Goal: Information Seeking & Learning: Check status

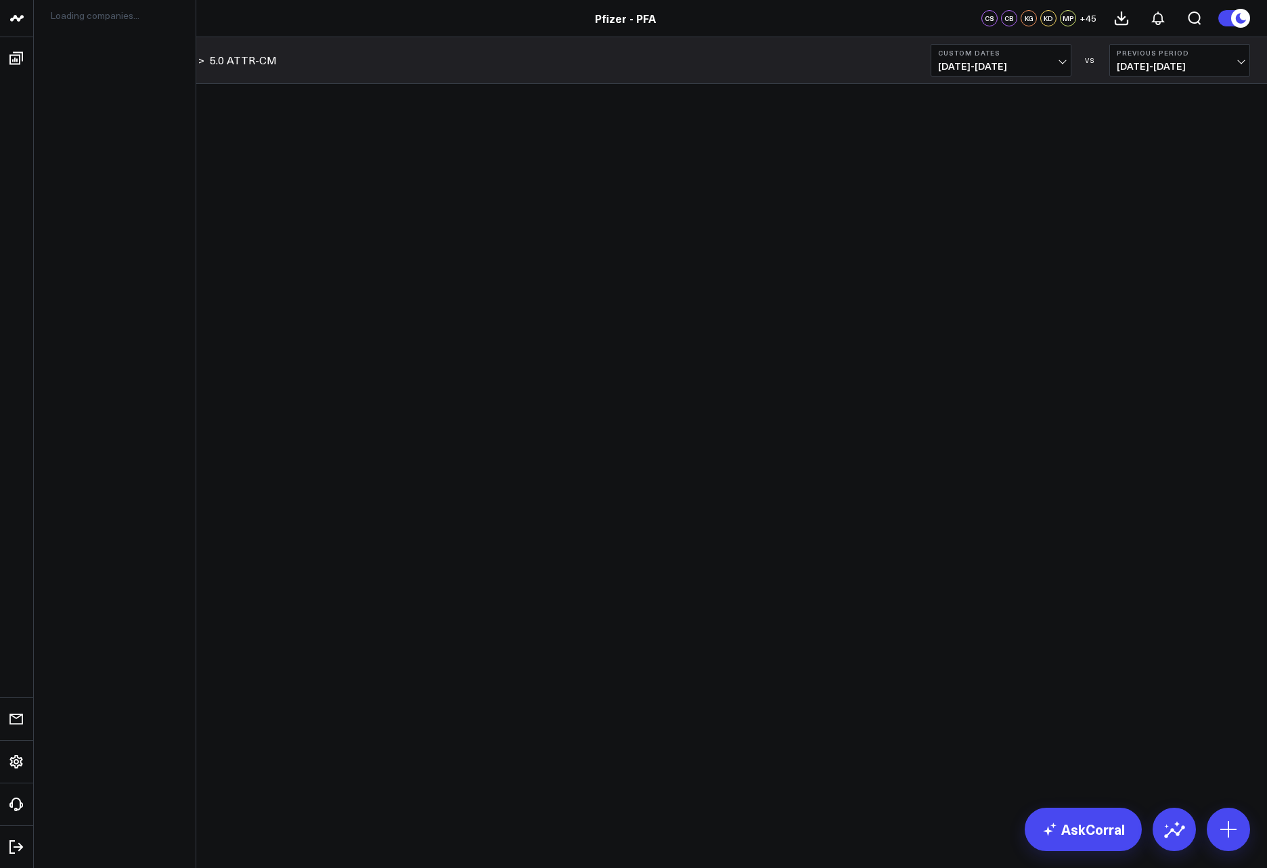
click at [21, 22] on icon at bounding box center [17, 18] width 16 height 16
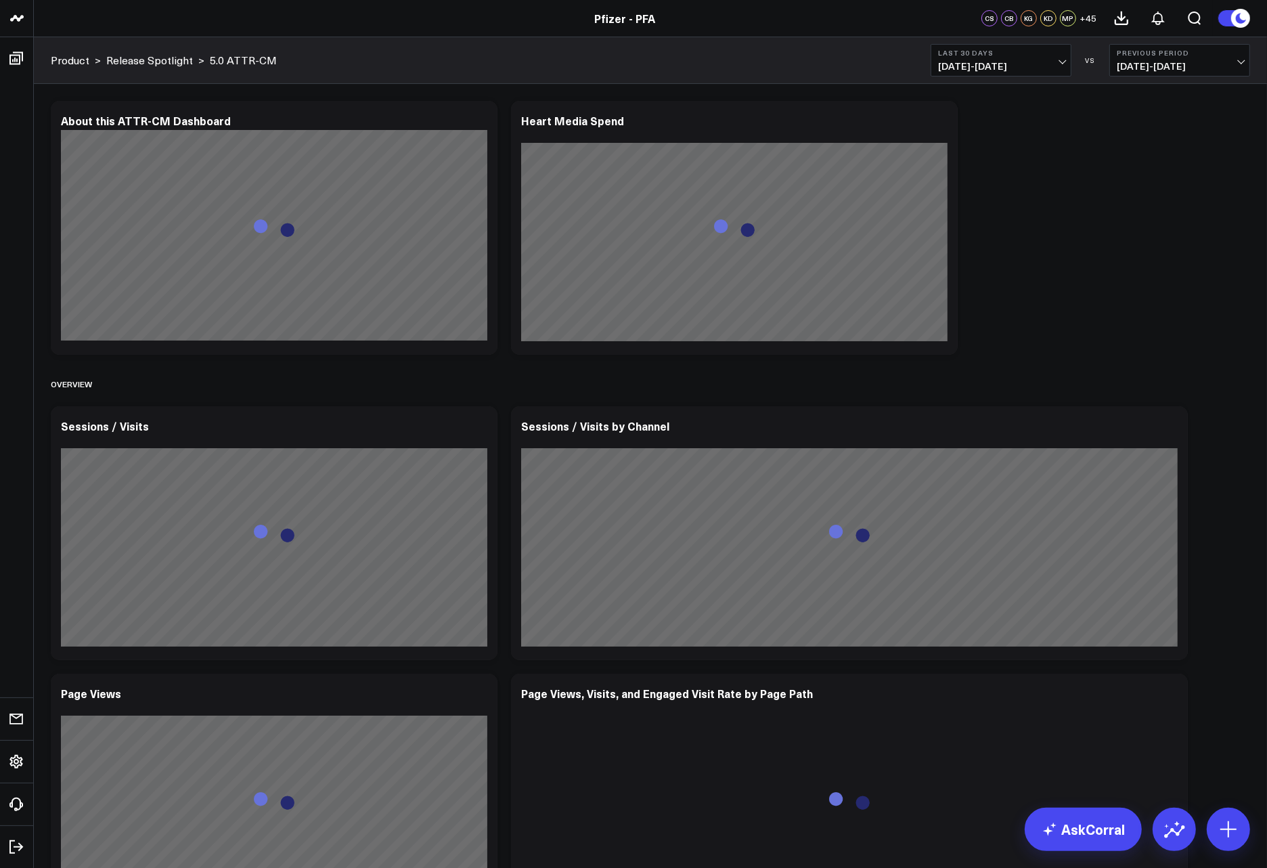
click at [1050, 63] on span "[DATE] - [DATE]" at bounding box center [1001, 66] width 126 height 11
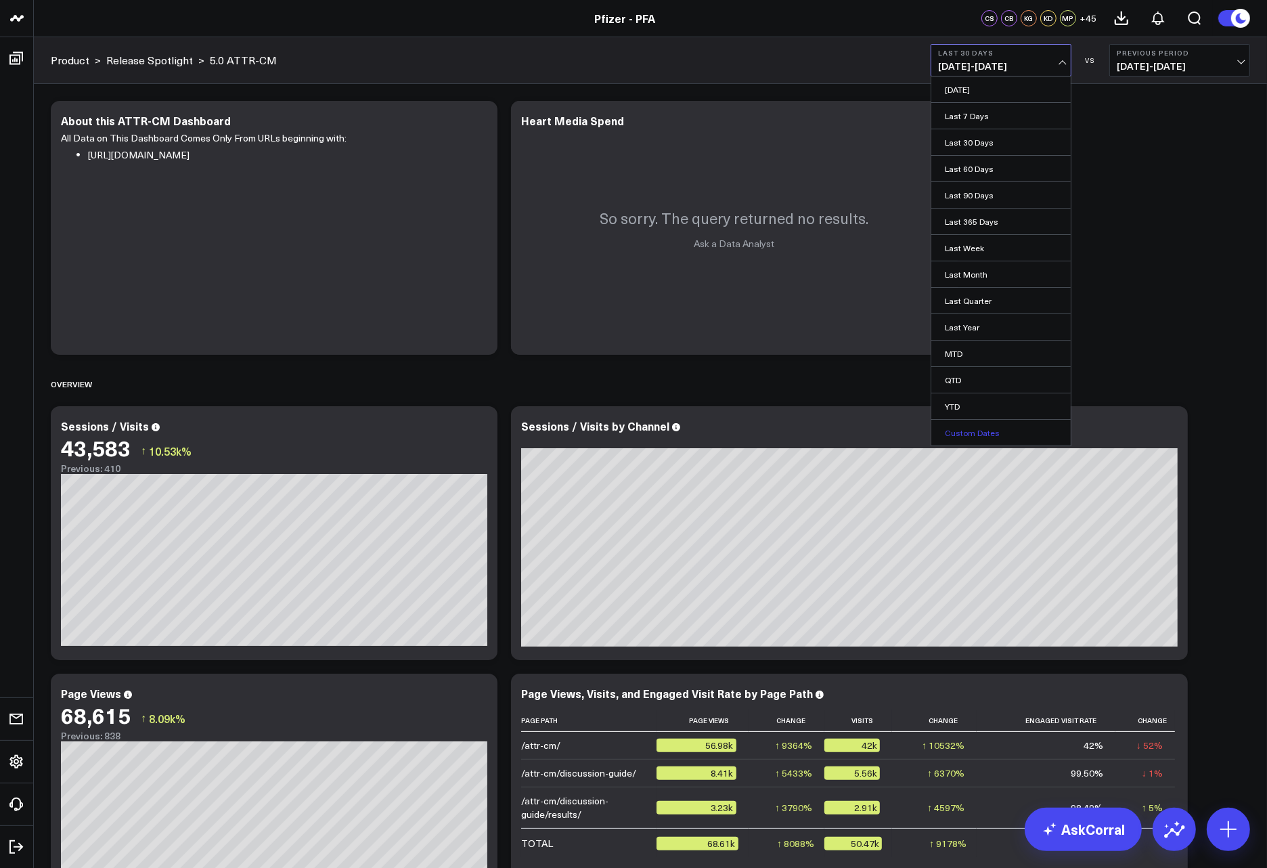
click at [993, 429] on link "Custom Dates" at bounding box center [1001, 433] width 139 height 26
select select "8"
select select "2025"
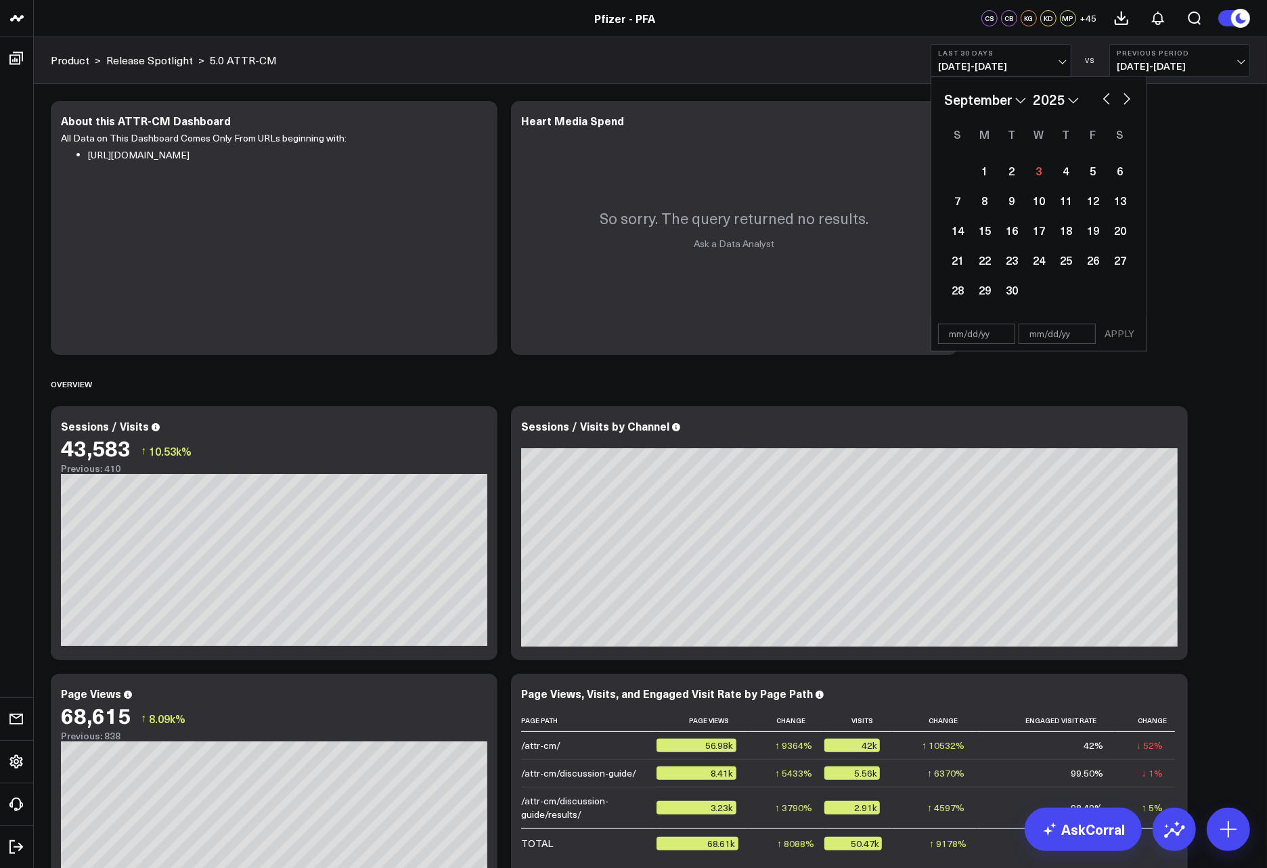
click at [1110, 93] on button "button" at bounding box center [1107, 97] width 14 height 16
select select "7"
select select "2025"
click at [1099, 261] on div "22" at bounding box center [1093, 259] width 27 height 27
type input "[DATE]"
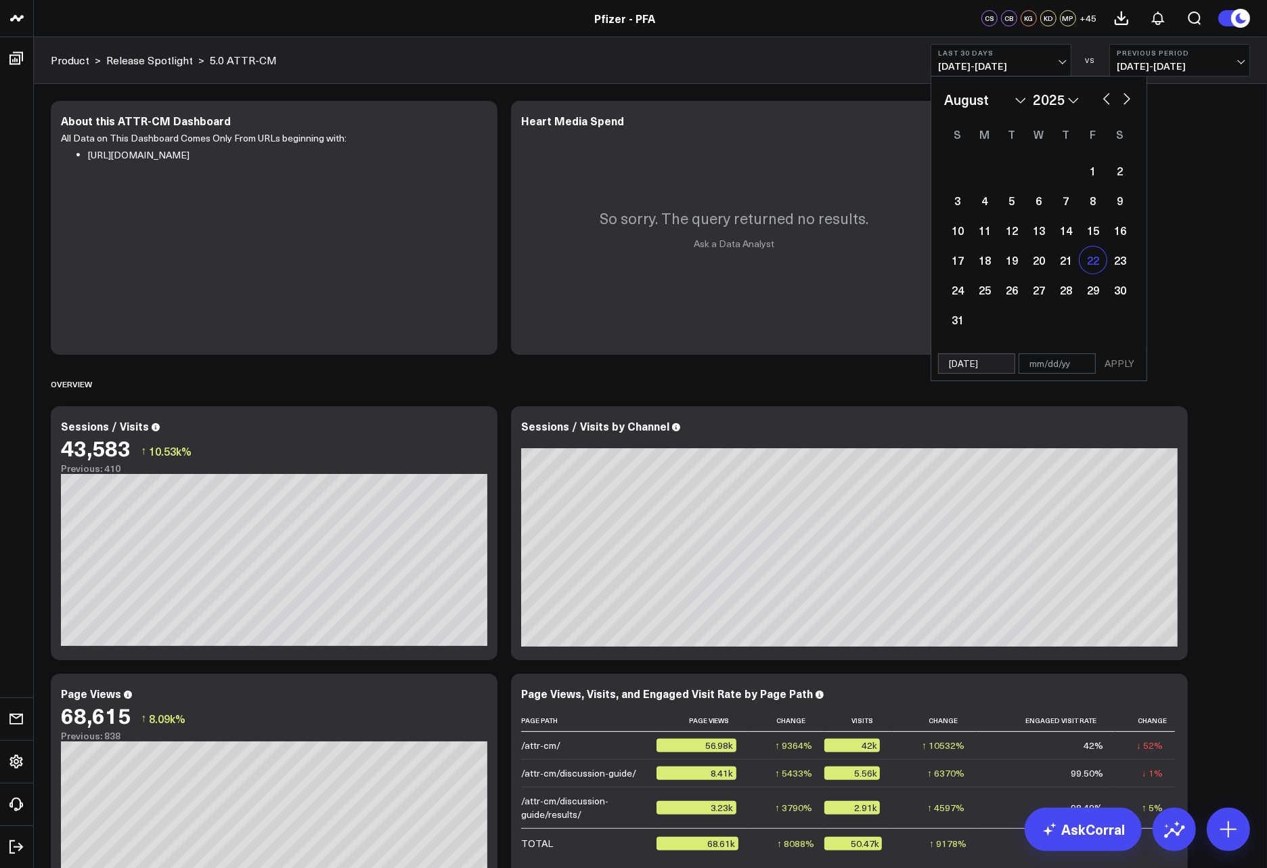
select select "7"
select select "2025"
click at [1064, 284] on div "28" at bounding box center [1066, 289] width 27 height 27
type input "[DATE]"
select select "7"
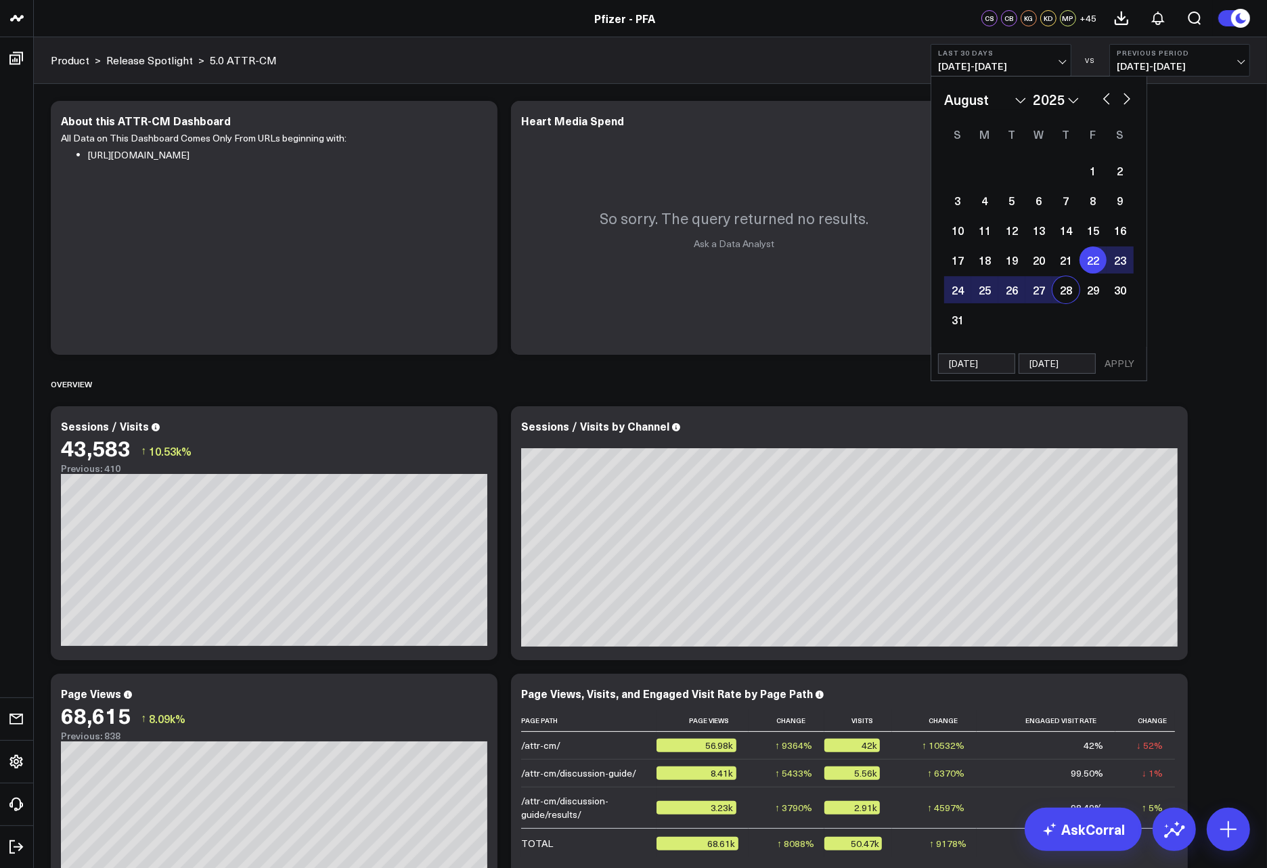
select select "2025"
click at [1127, 366] on button "APPLY" at bounding box center [1119, 363] width 41 height 20
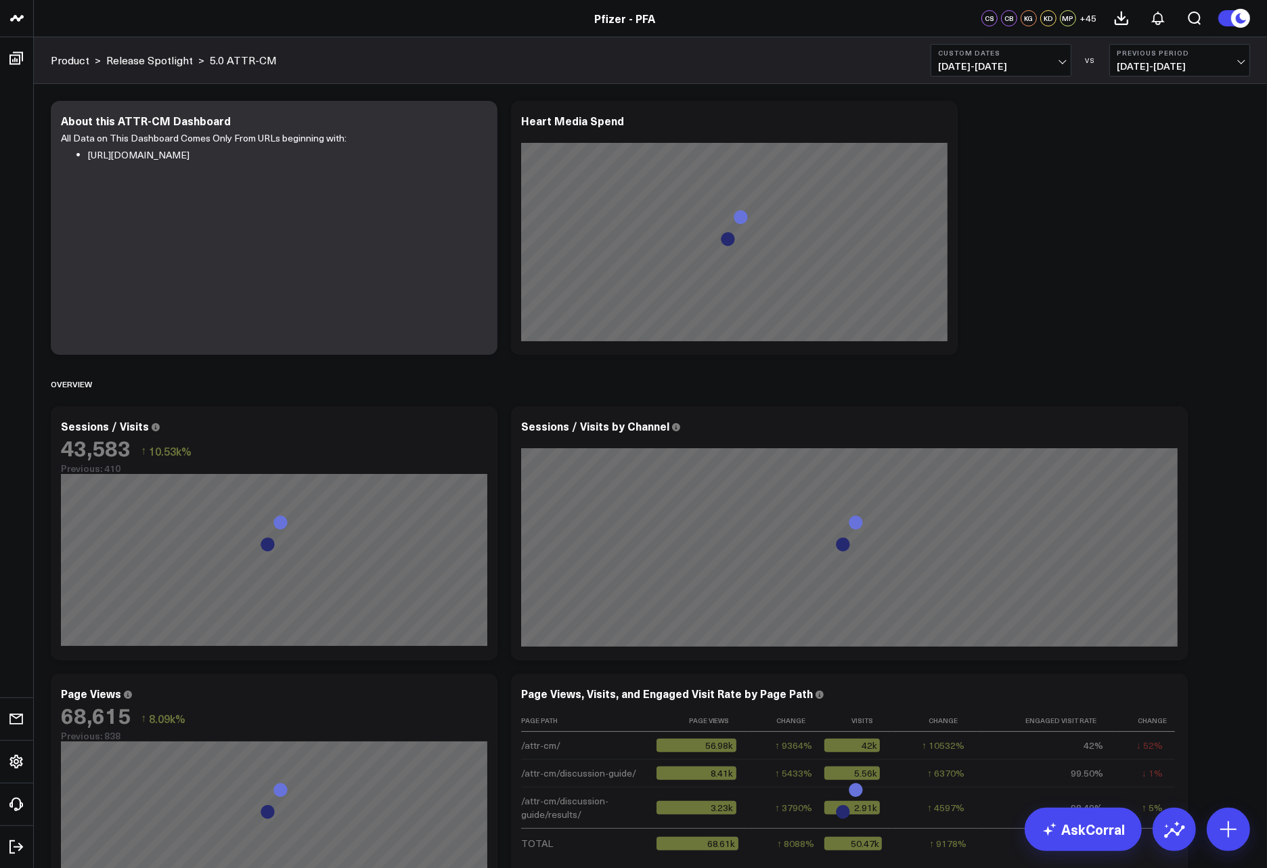
click at [1237, 61] on span "[DATE] - [DATE]" at bounding box center [1180, 66] width 126 height 11
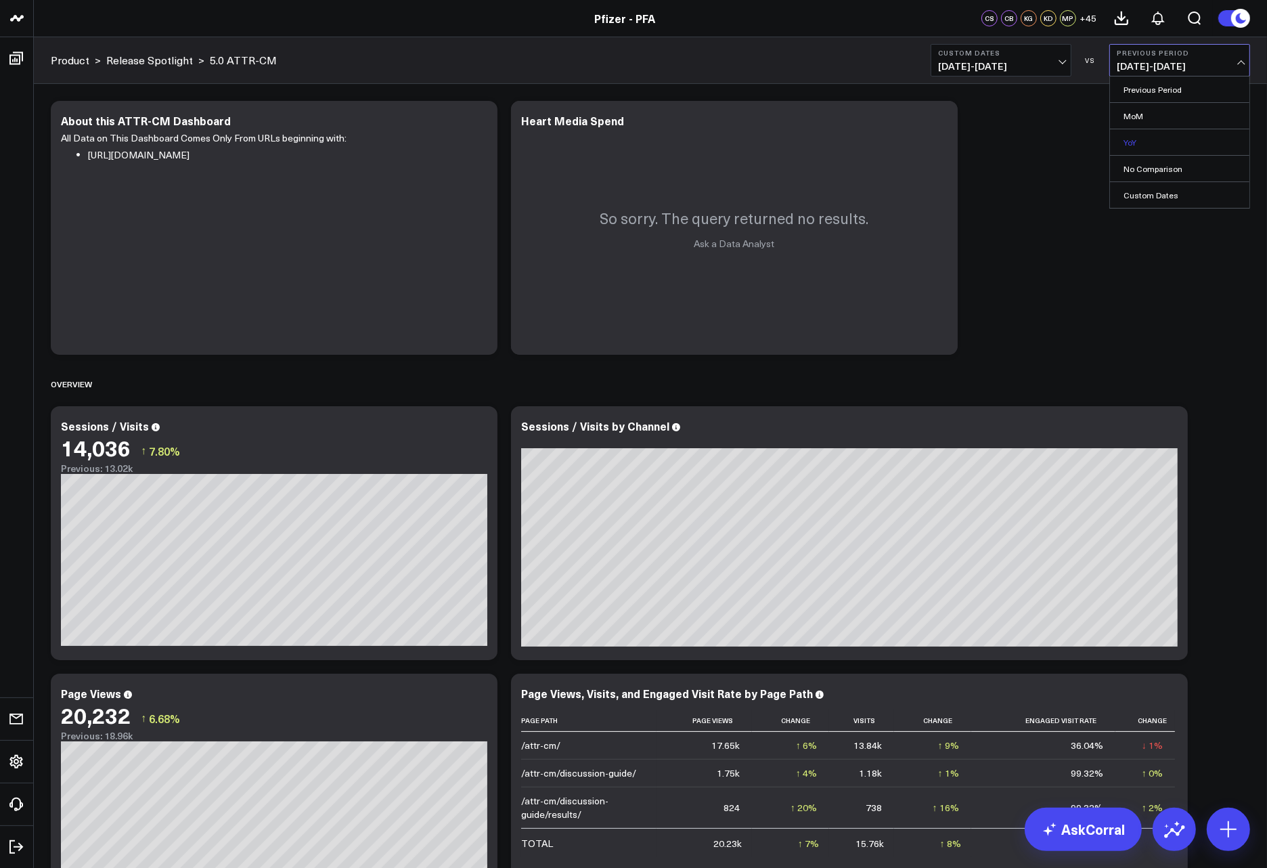
click at [1173, 146] on link "YoY" at bounding box center [1179, 142] width 139 height 26
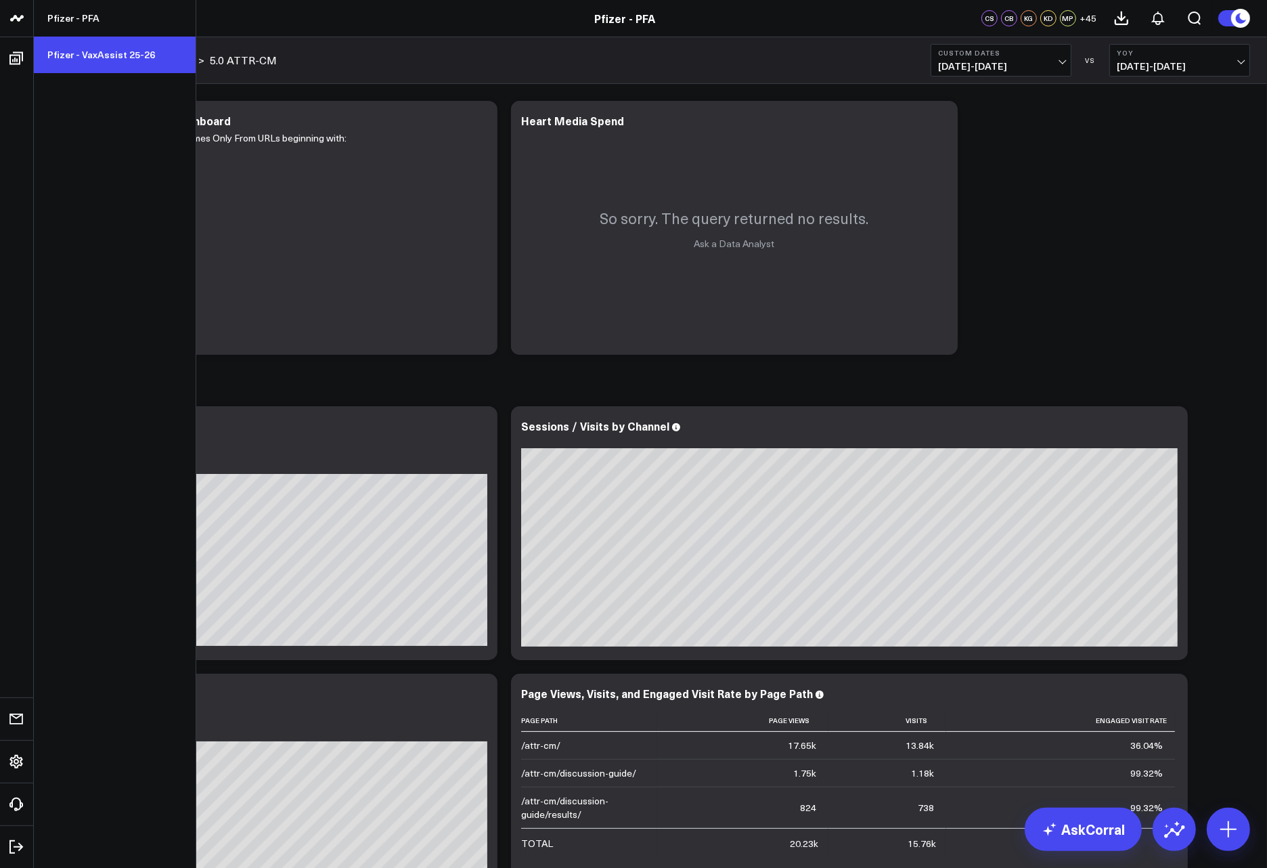
click at [80, 51] on link "Pfizer - VaxAssist 25-26" at bounding box center [115, 55] width 162 height 37
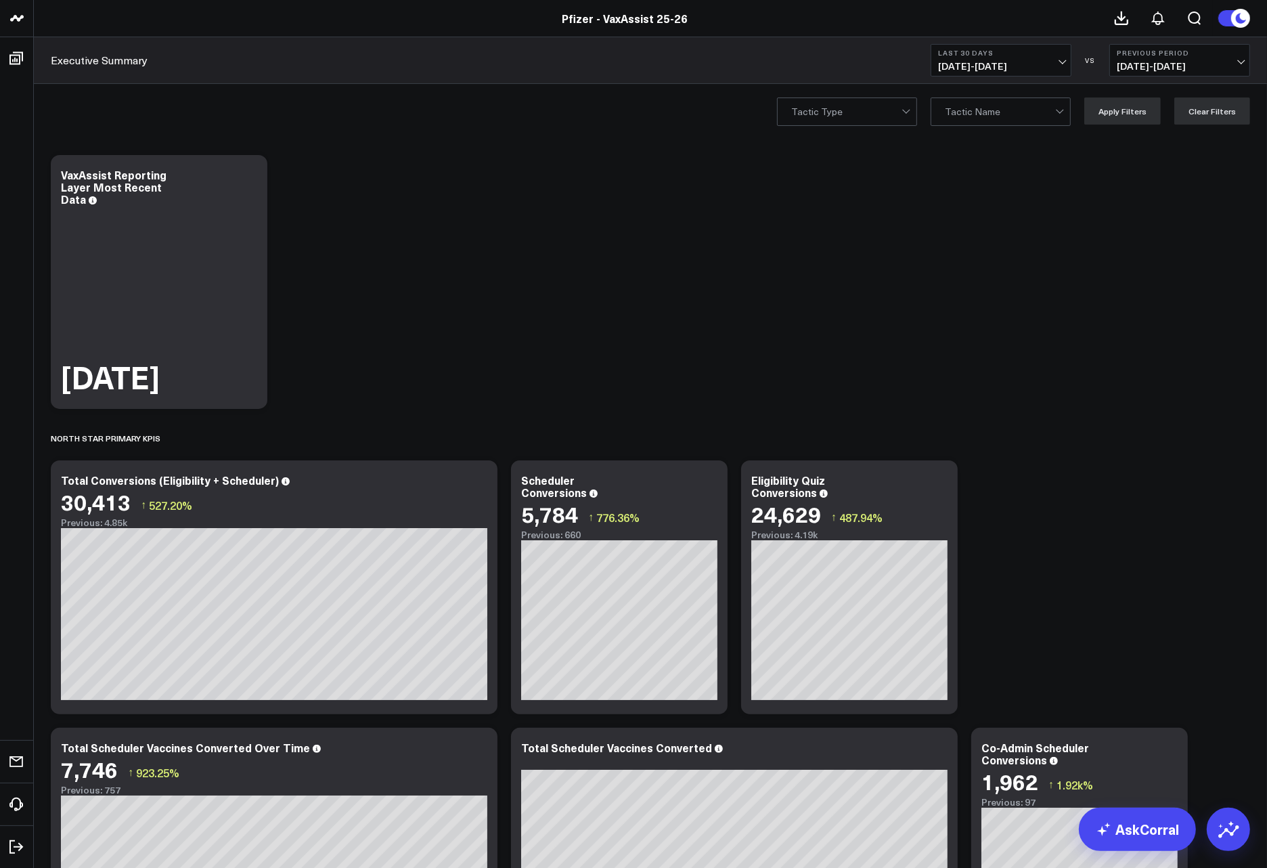
click at [1060, 68] on span "[DATE] - [DATE]" at bounding box center [1001, 66] width 126 height 11
click at [997, 429] on link "Custom Dates" at bounding box center [1001, 433] width 139 height 26
select select "8"
select select "2025"
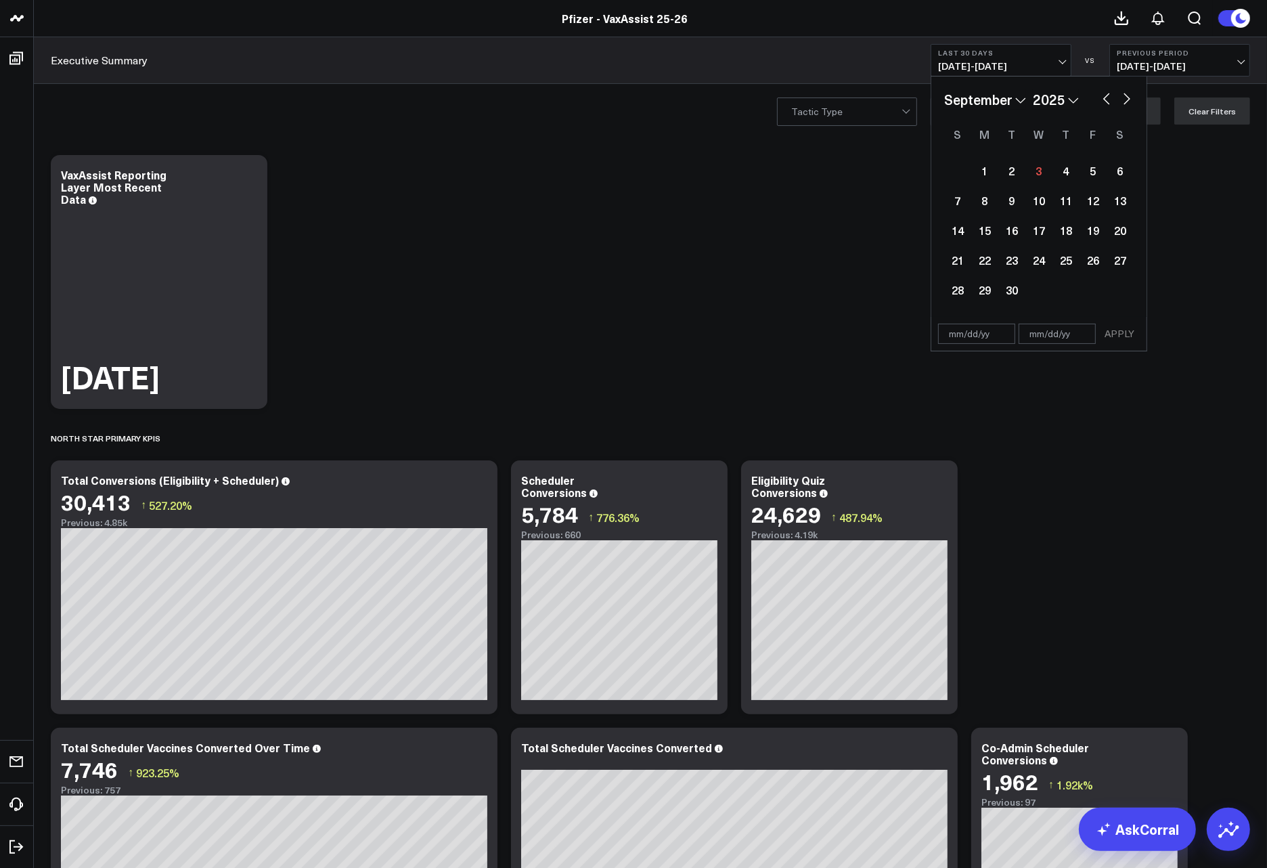
click at [1101, 98] on button "button" at bounding box center [1107, 97] width 14 height 16
select select "7"
select select "2025"
click at [1093, 263] on div "22" at bounding box center [1093, 259] width 27 height 27
type input "[DATE]"
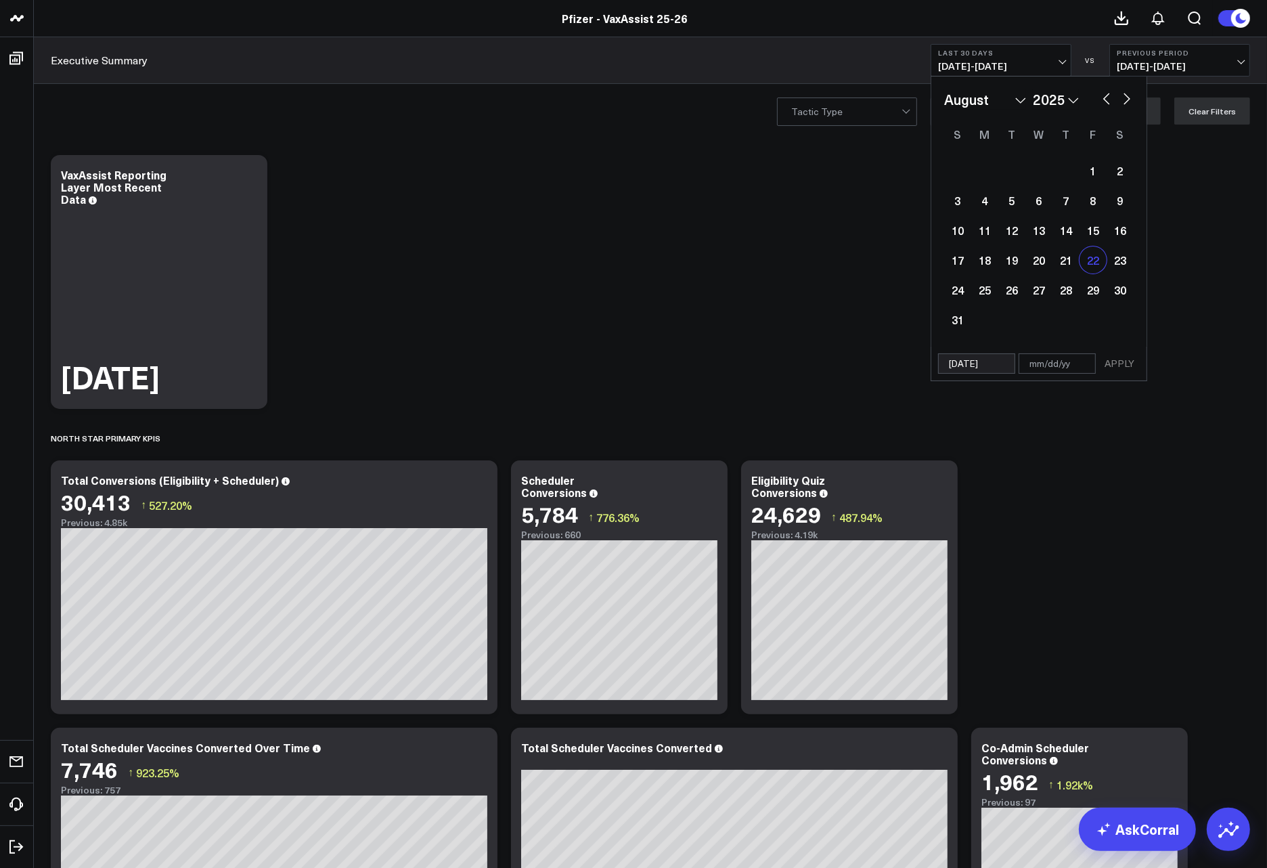
select select "7"
select select "2025"
click at [1066, 292] on div "28" at bounding box center [1066, 289] width 27 height 27
type input "[DATE]"
select select "7"
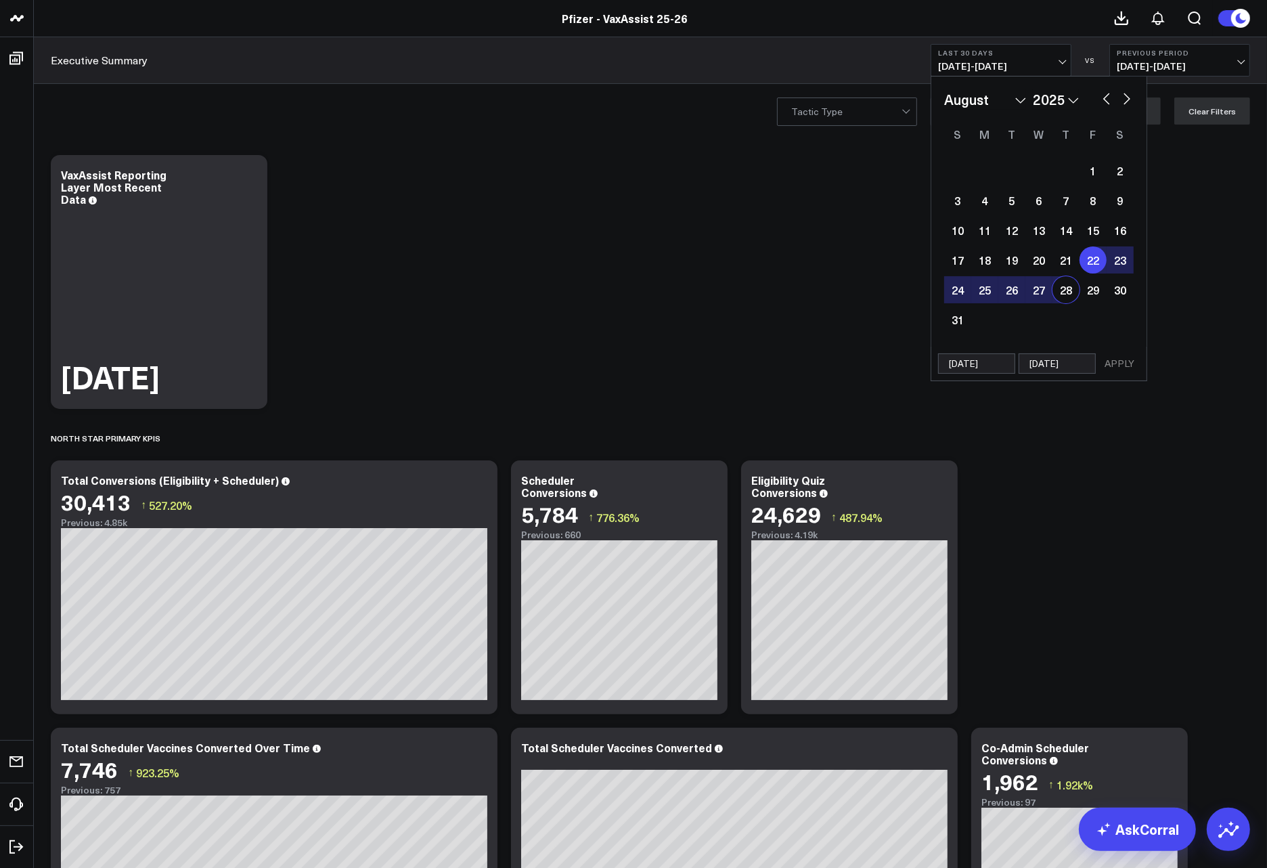
select select "2025"
click at [1112, 357] on button "APPLY" at bounding box center [1119, 363] width 41 height 20
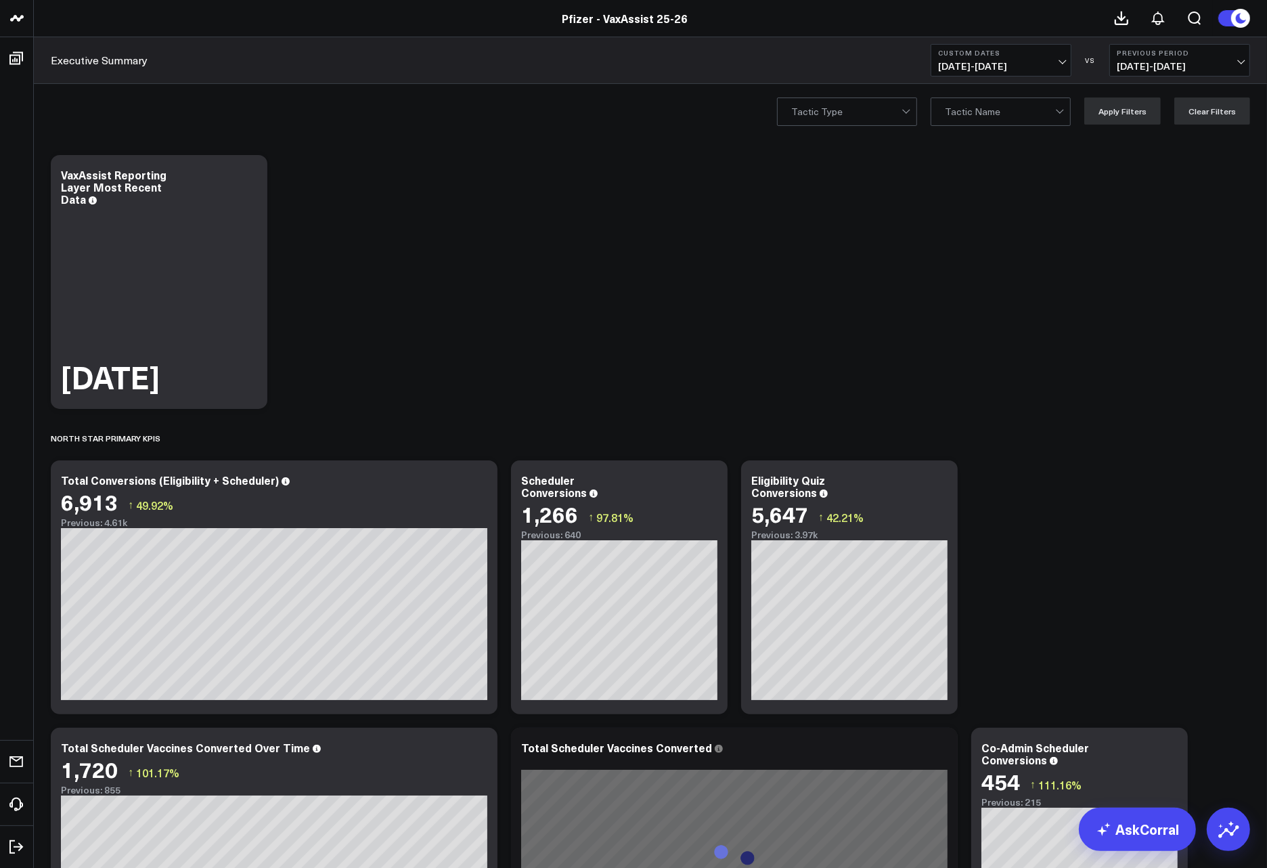
click at [1232, 65] on span "[DATE] - [DATE]" at bounding box center [1180, 66] width 126 height 11
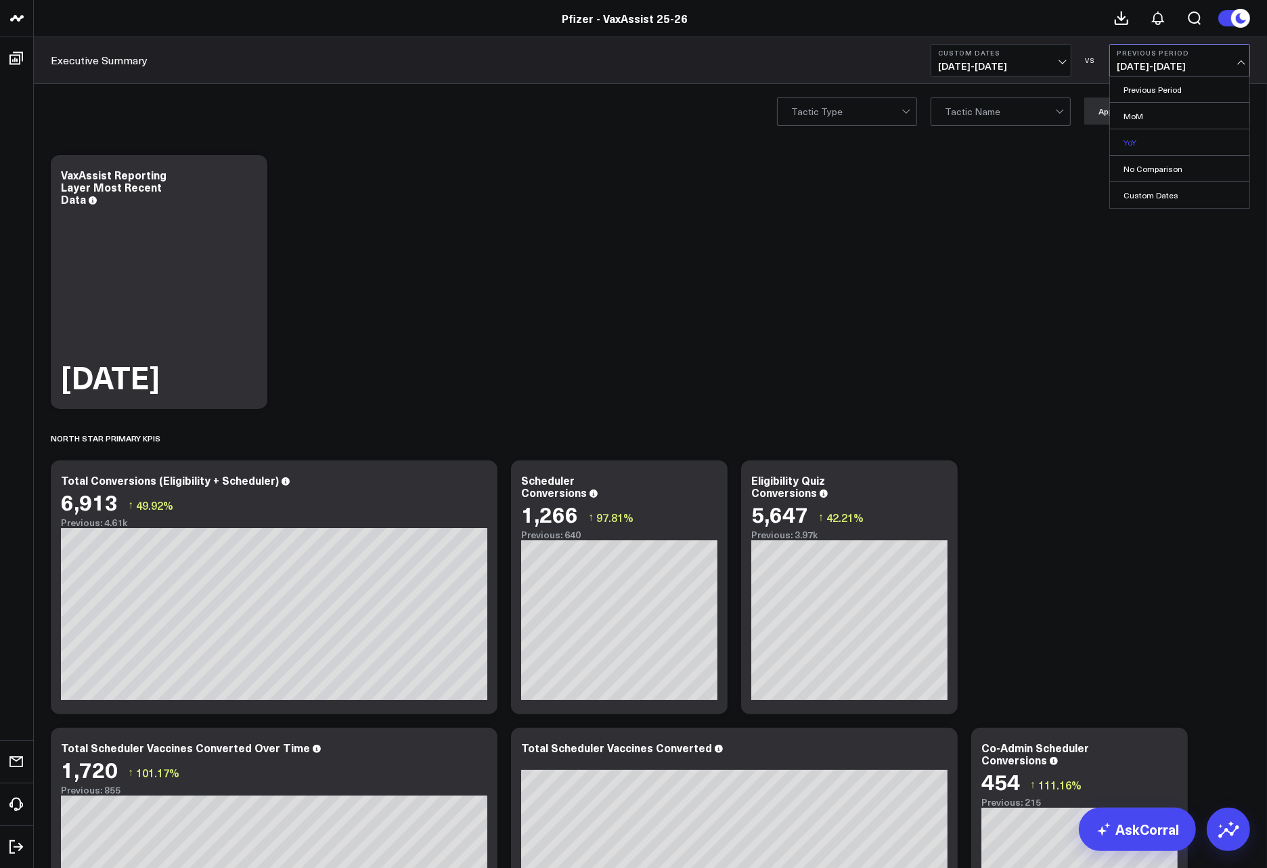
click at [1151, 138] on link "YoY" at bounding box center [1179, 142] width 139 height 26
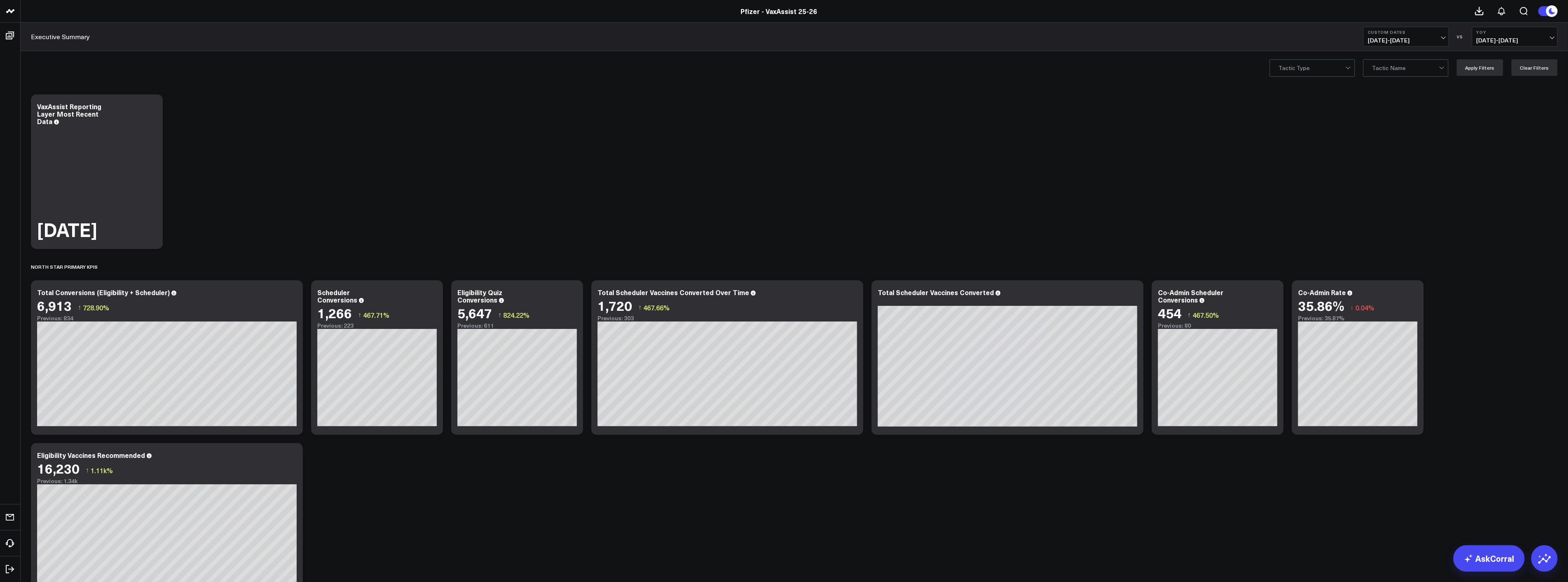
drag, startPoint x: 23, startPoint y: 260, endPoint x: 505, endPoint y: 498, distance: 537.6
drag, startPoint x: 505, startPoint y: 498, endPoint x: 528, endPoint y: 482, distance: 28.0
